Goal: Answer question/provide support

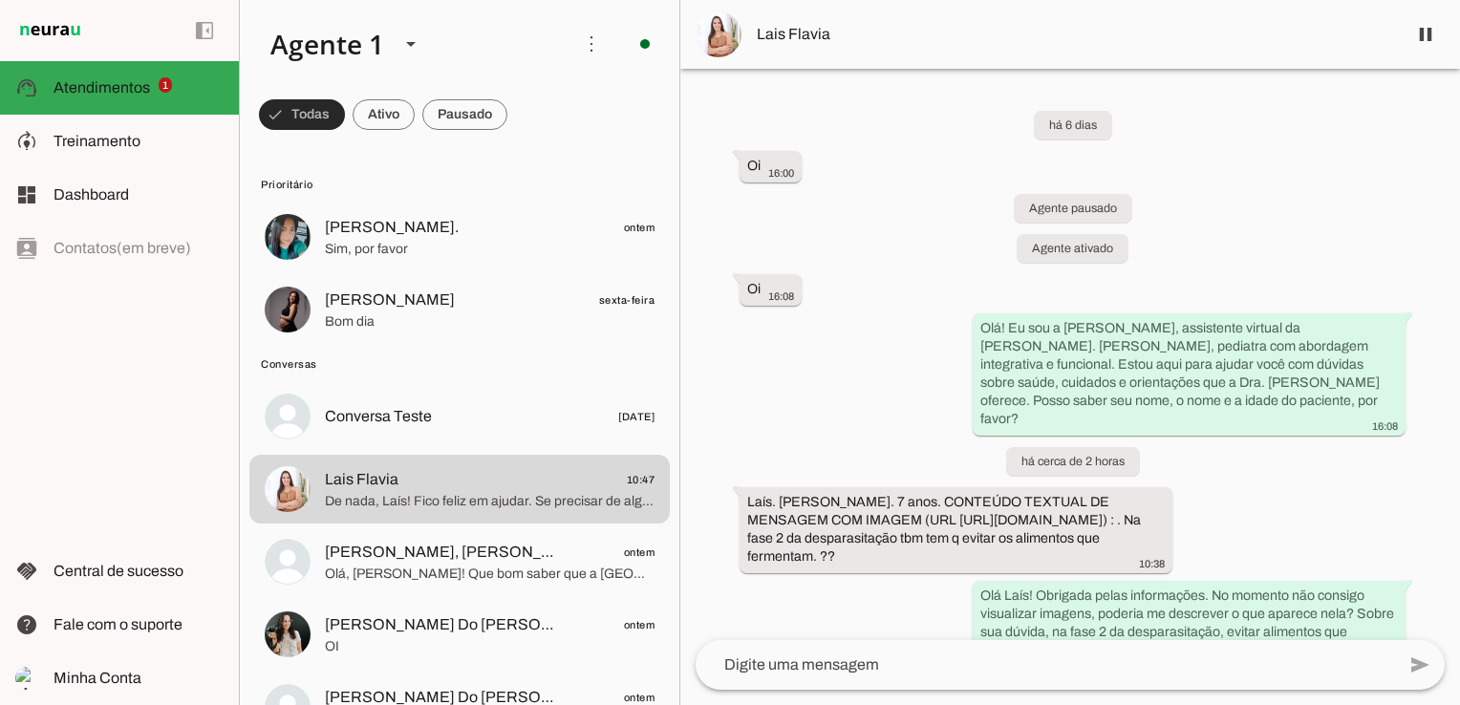
click at [313, 116] on span at bounding box center [302, 115] width 86 height 46
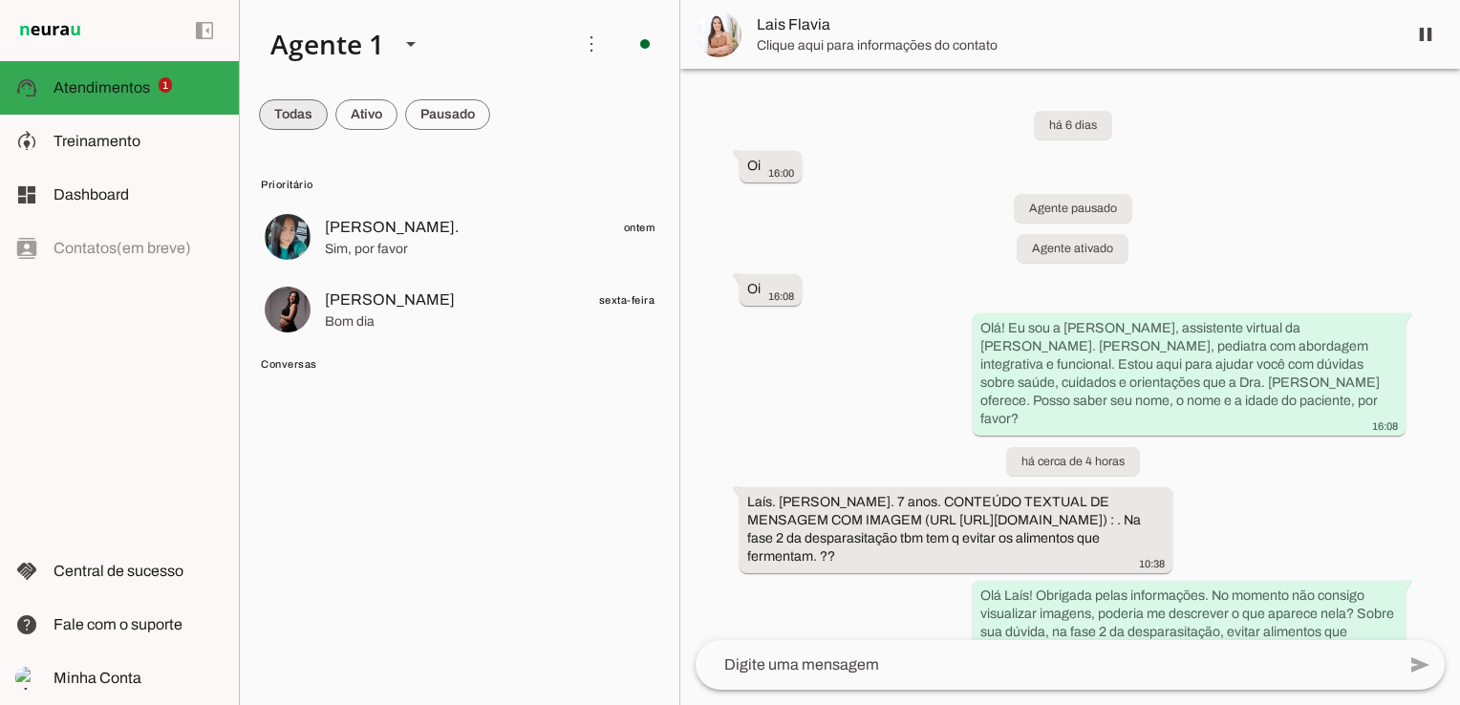
click at [291, 114] on span at bounding box center [293, 115] width 69 height 46
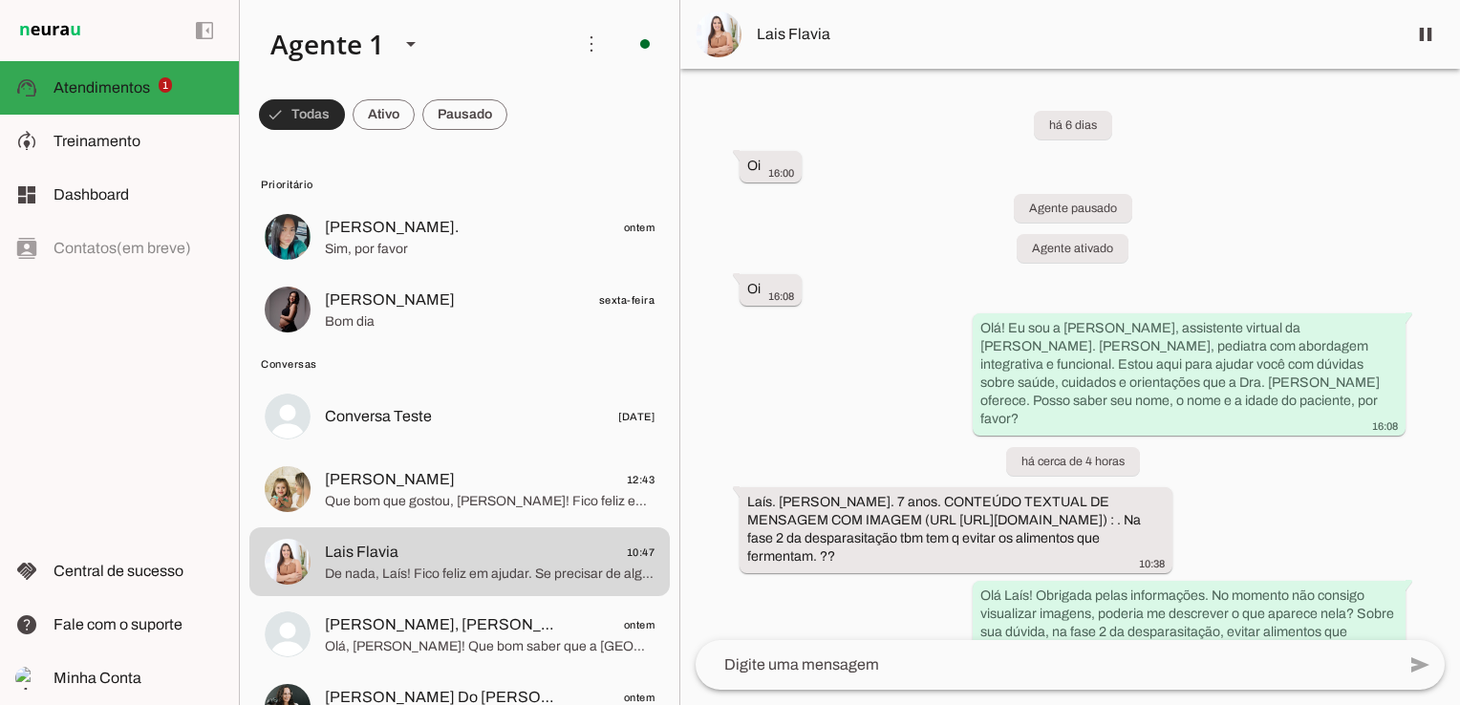
click at [325, 109] on span at bounding box center [302, 115] width 86 height 46
click at [291, 117] on span at bounding box center [293, 115] width 69 height 46
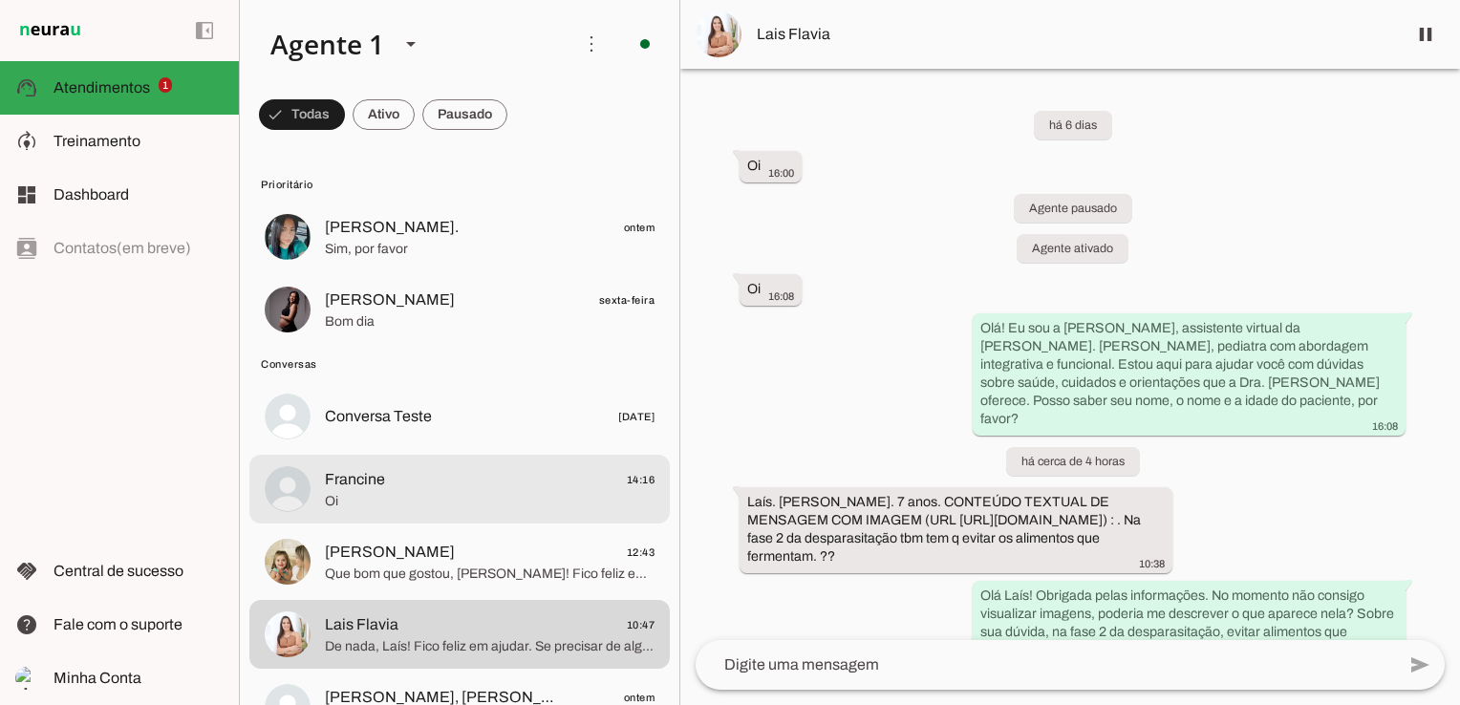
click at [380, 485] on span "Francine" at bounding box center [355, 479] width 60 height 23
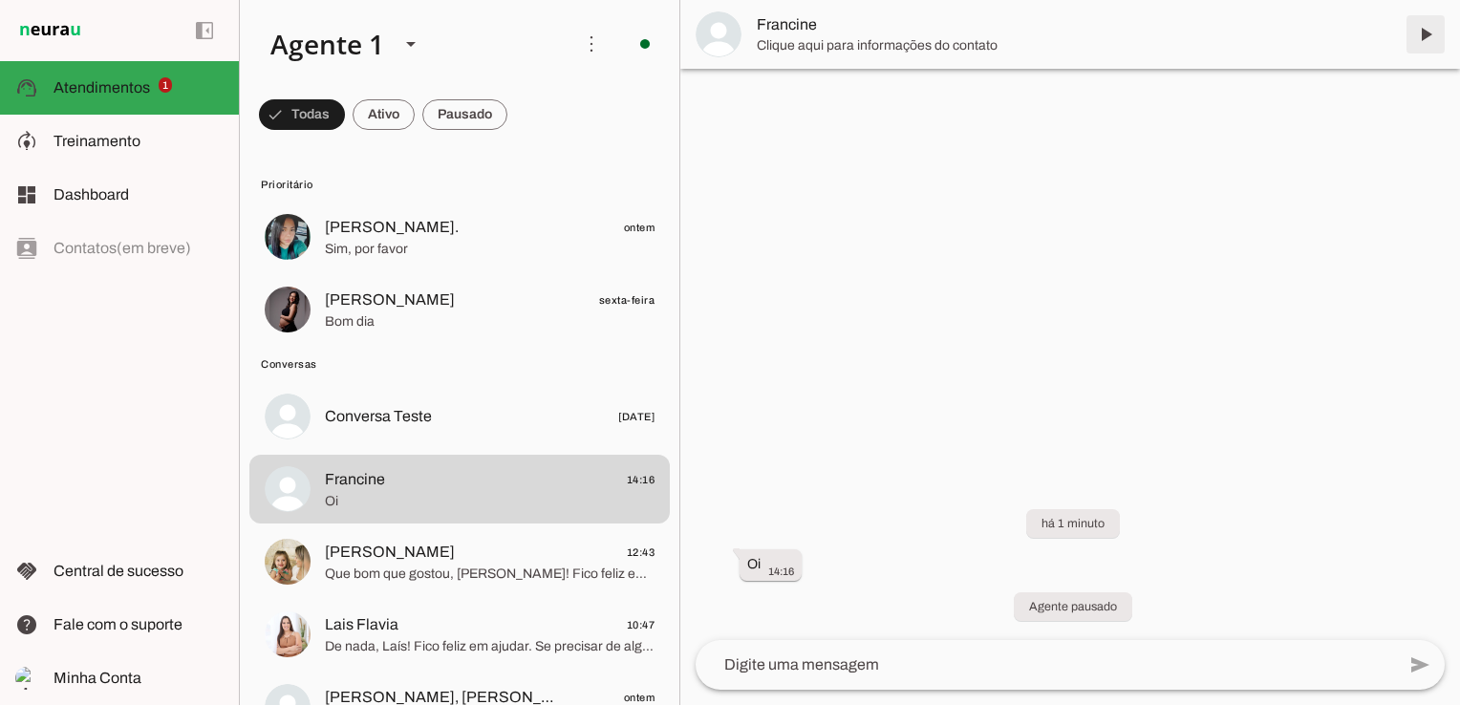
click at [1424, 32] on span at bounding box center [1426, 34] width 46 height 46
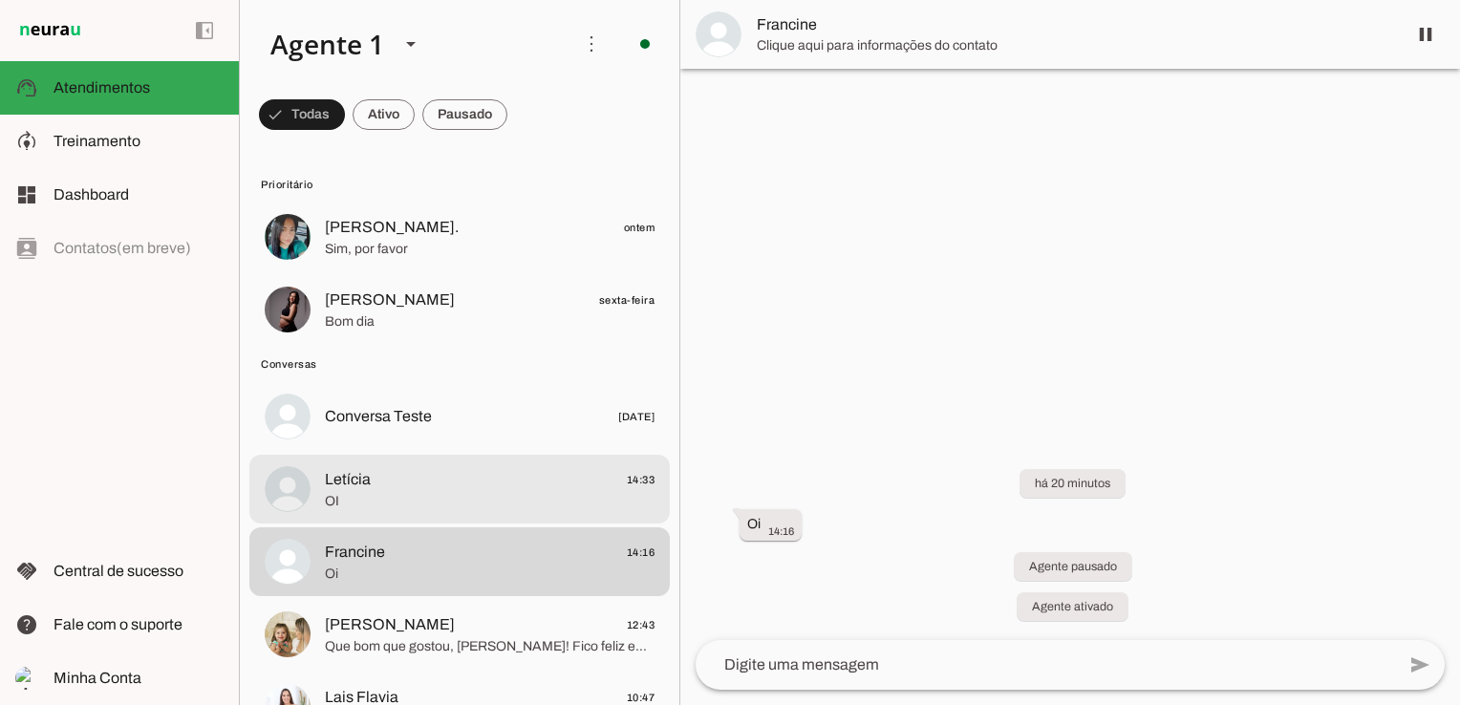
click at [395, 486] on span "Letícia 14:33" at bounding box center [490, 480] width 330 height 24
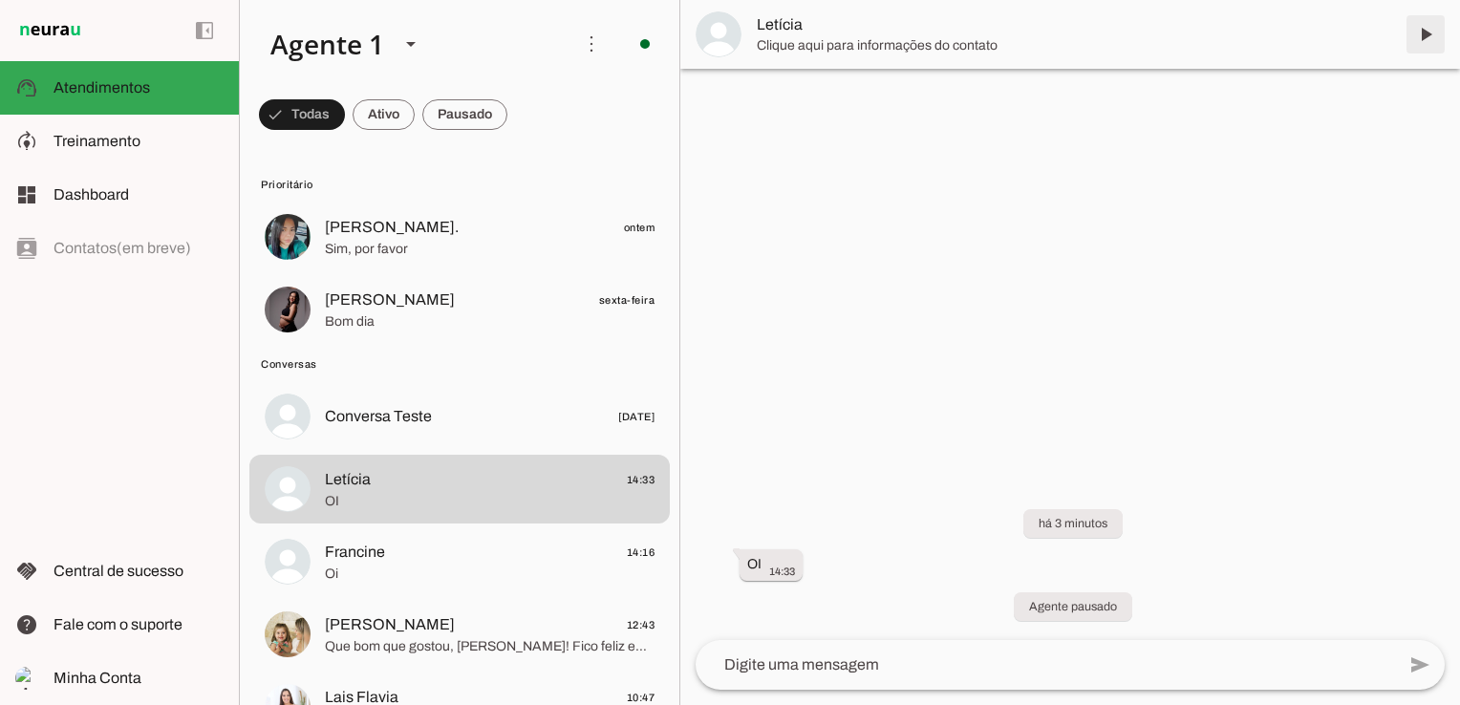
click at [1430, 32] on span at bounding box center [1426, 34] width 46 height 46
